Goal: Information Seeking & Learning: Learn about a topic

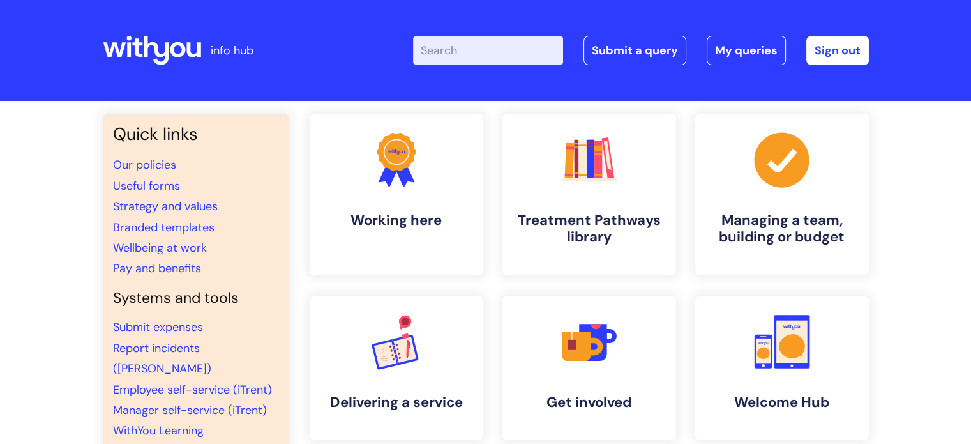
click at [454, 64] on input "Enter your search term here..." at bounding box center [488, 50] width 150 height 28
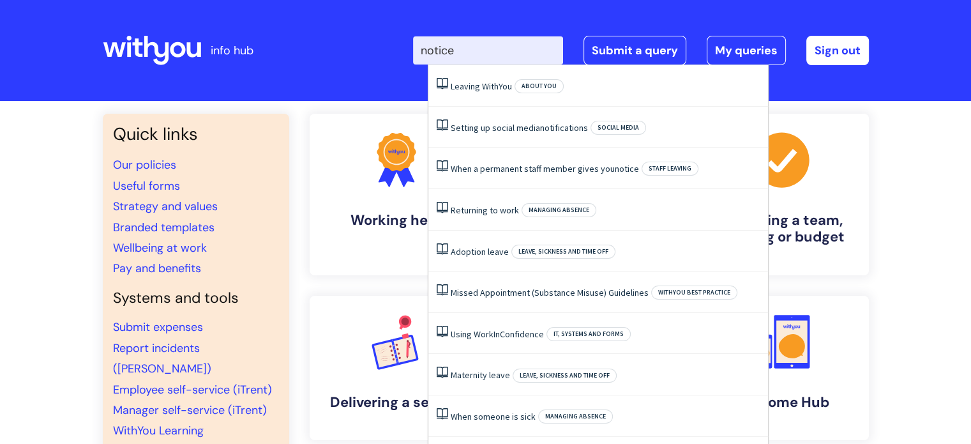
type input "notice"
click button "Search" at bounding box center [0, 0] width 0 height 0
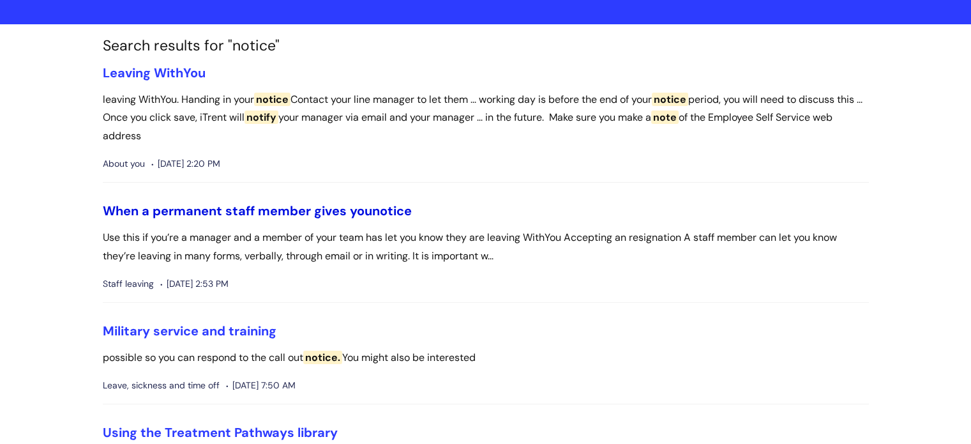
scroll to position [71, 0]
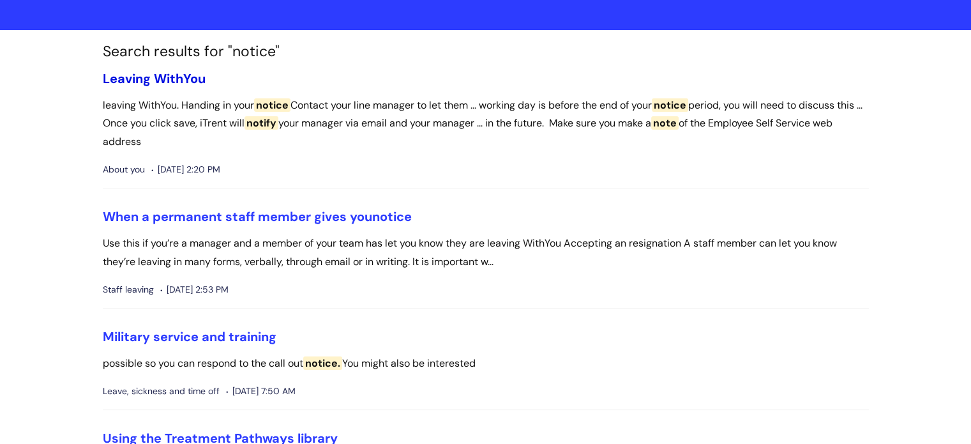
click at [173, 76] on link "Leaving WithYou" at bounding box center [154, 78] width 103 height 17
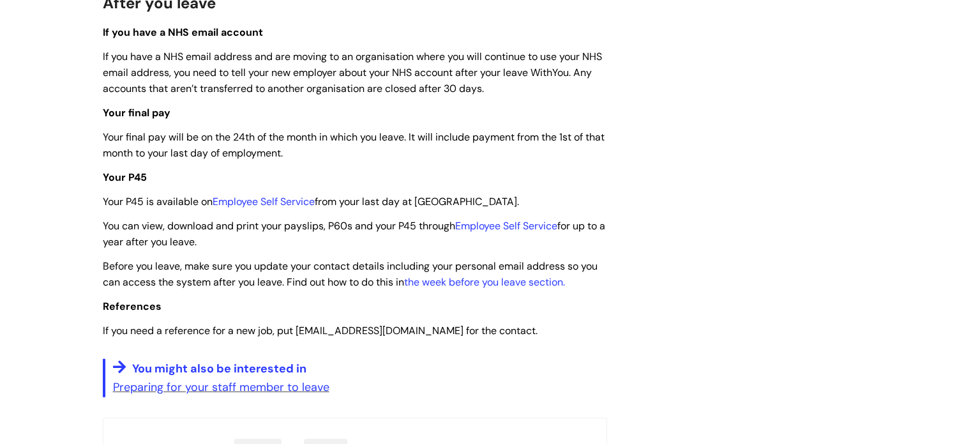
scroll to position [3055, 0]
